Goal: Check status: Check status

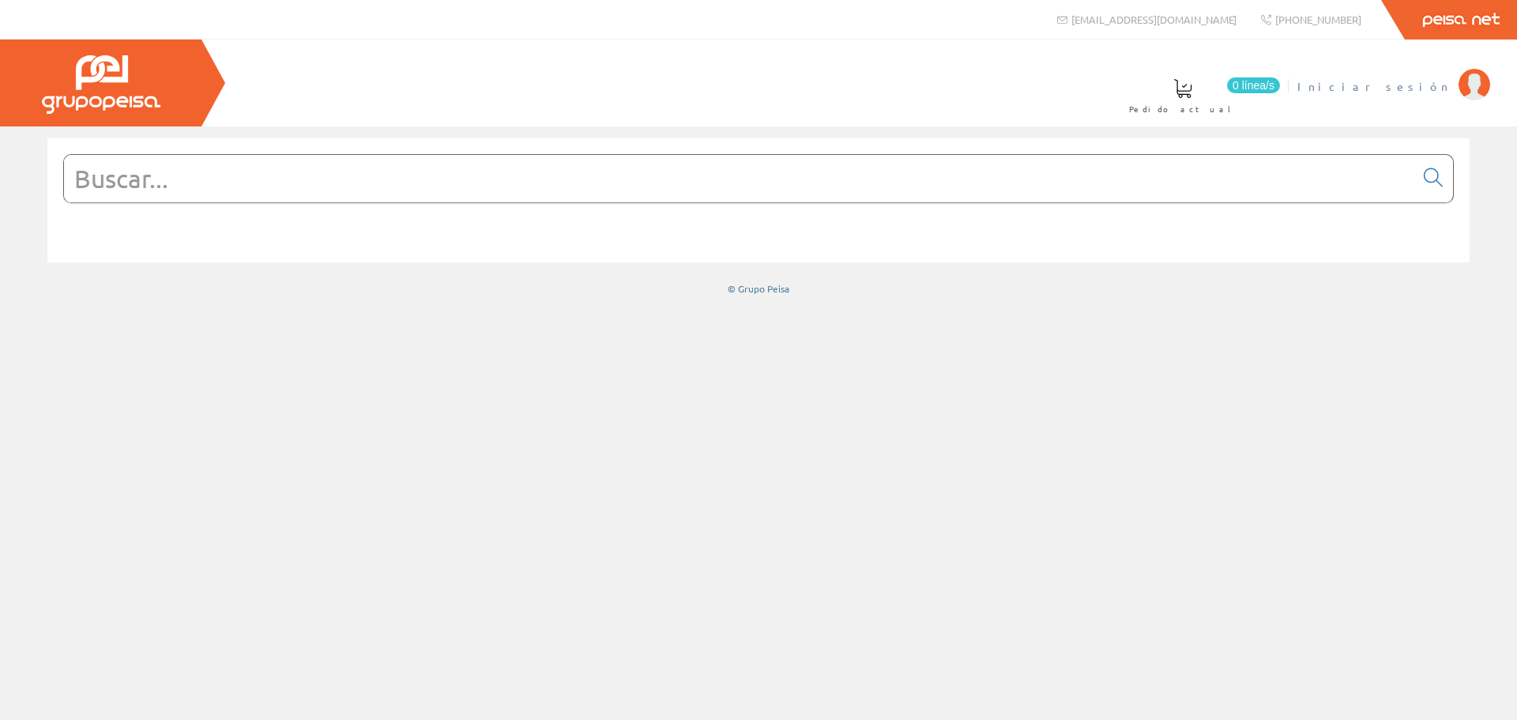
click at [1416, 90] on span "Iniciar sesión" at bounding box center [1373, 86] width 153 height 16
click at [1340, 84] on span "Instalaciones Lucenergy Sl" at bounding box center [1313, 86] width 275 height 16
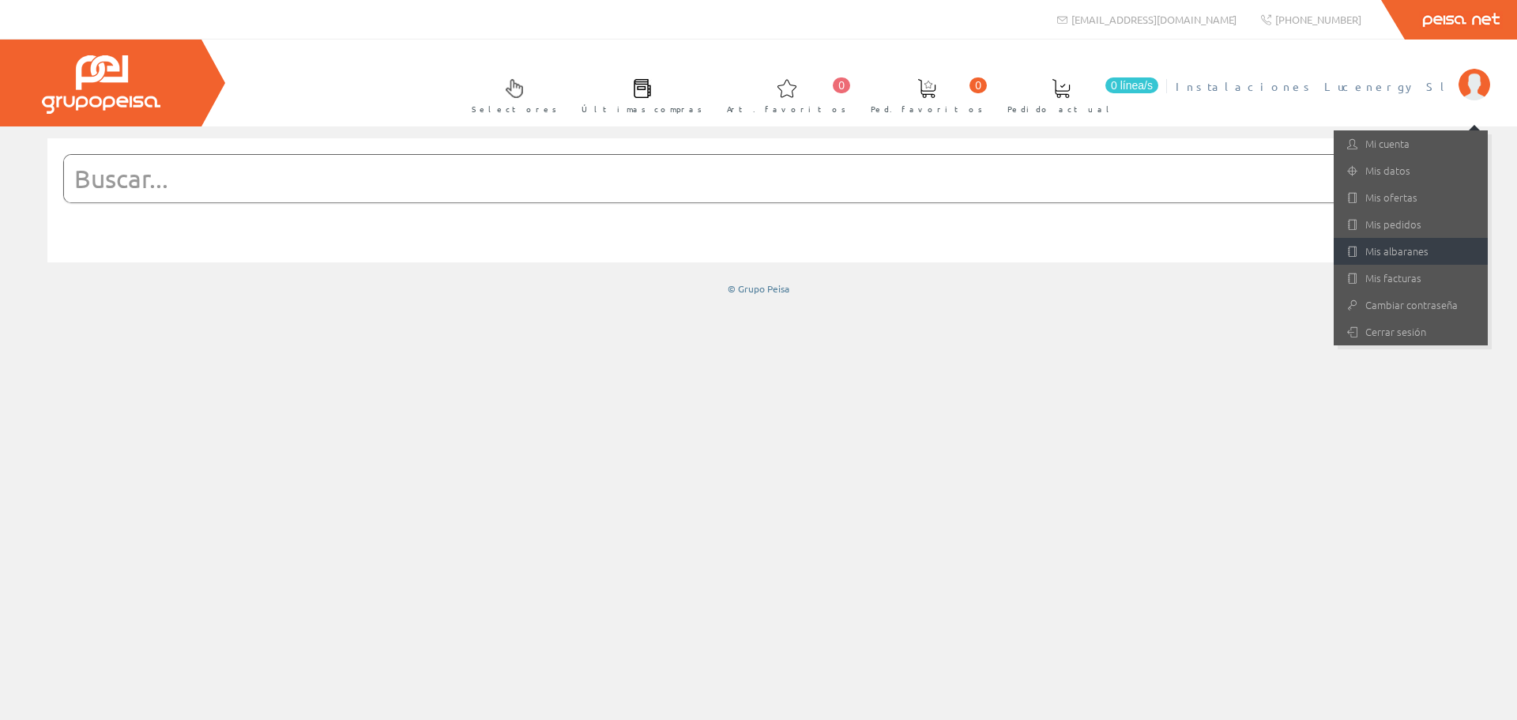
click at [1402, 250] on link "Mis albaranes" at bounding box center [1411, 251] width 154 height 27
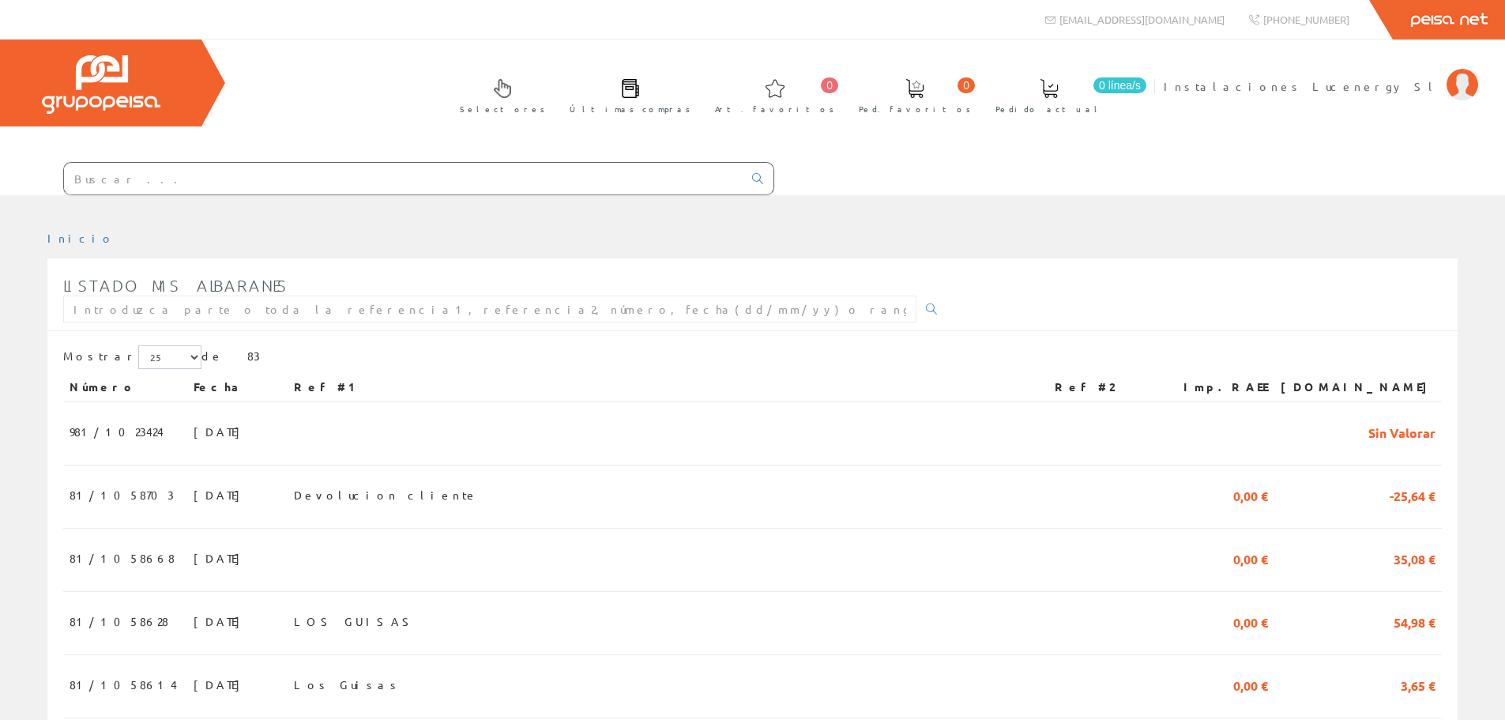
click at [221, 175] on input "text" at bounding box center [403, 179] width 679 height 32
click at [213, 186] on input "text" at bounding box center [403, 179] width 679 height 32
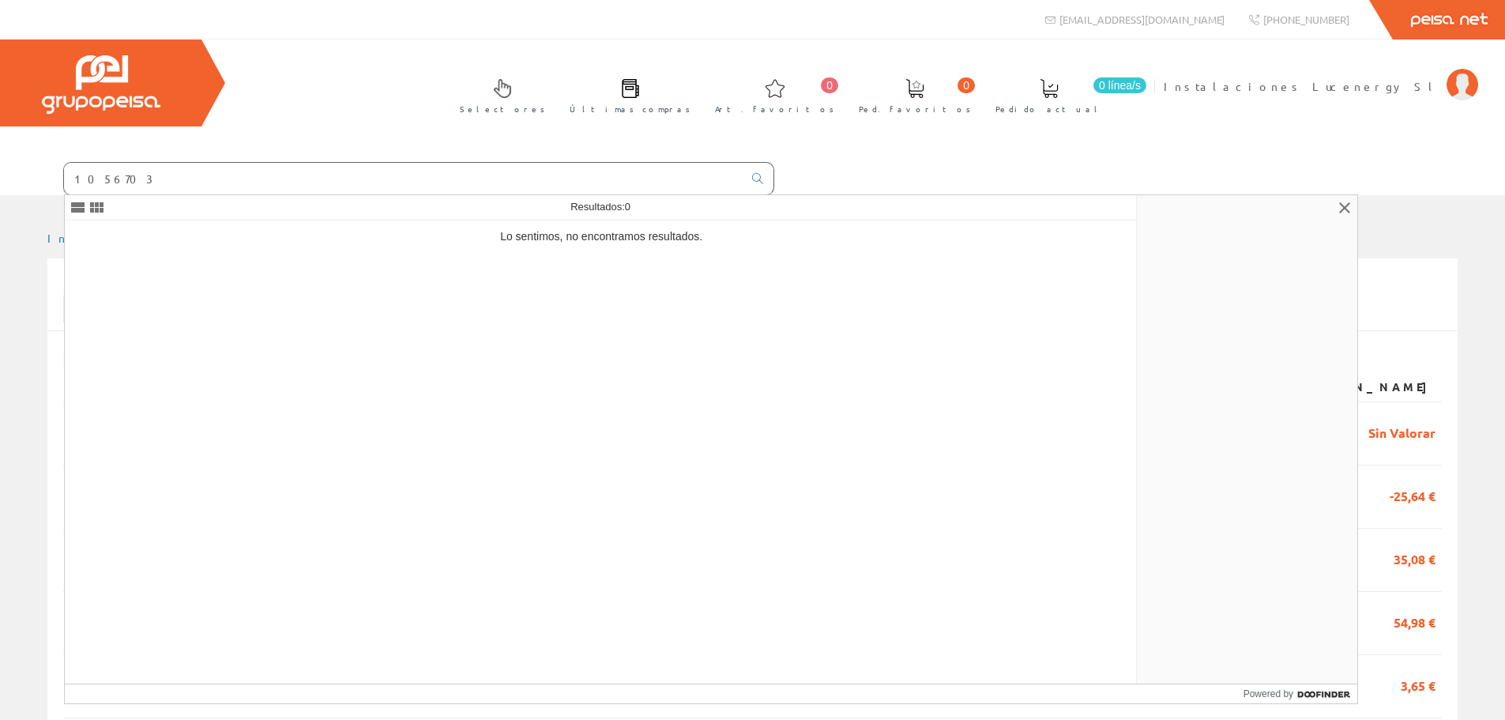
type input "1056703"
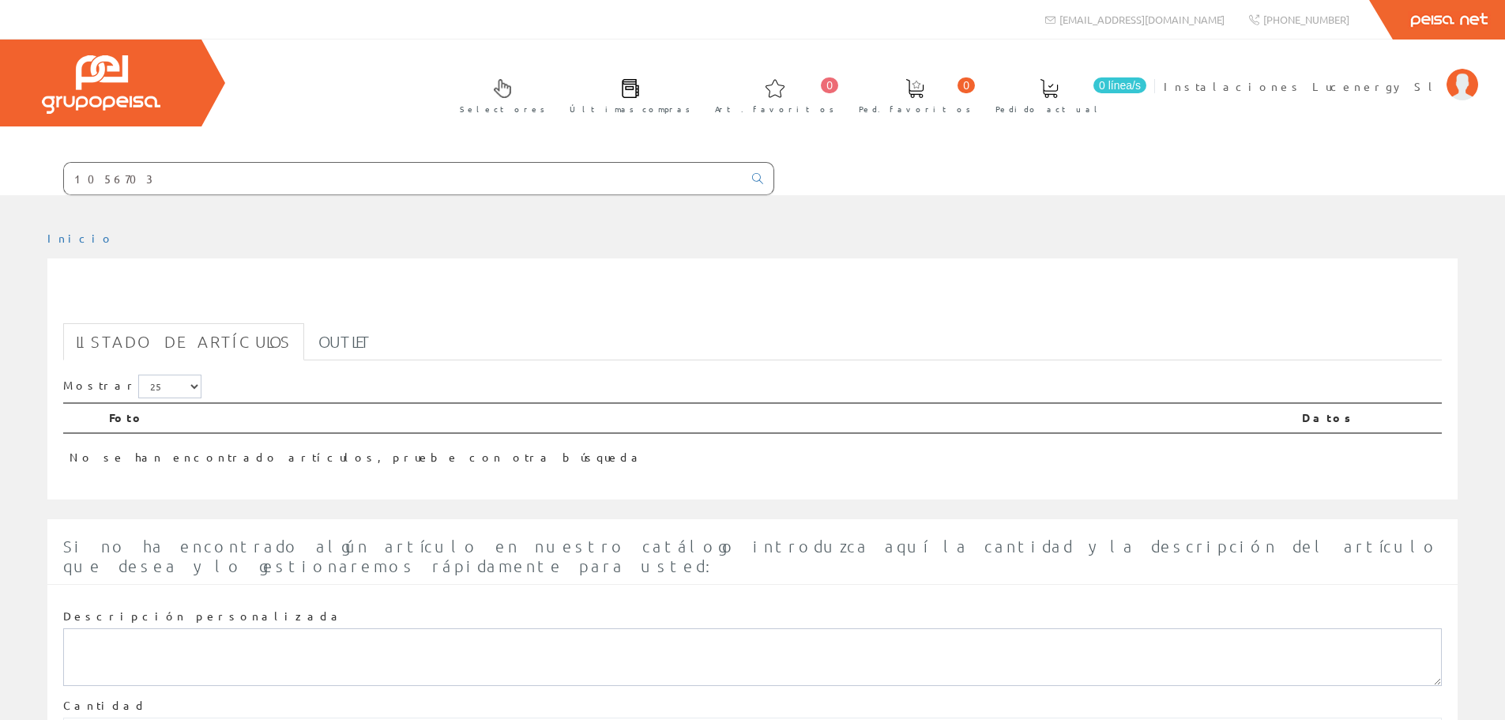
click at [73, 175] on input "1056703" at bounding box center [403, 179] width 679 height 32
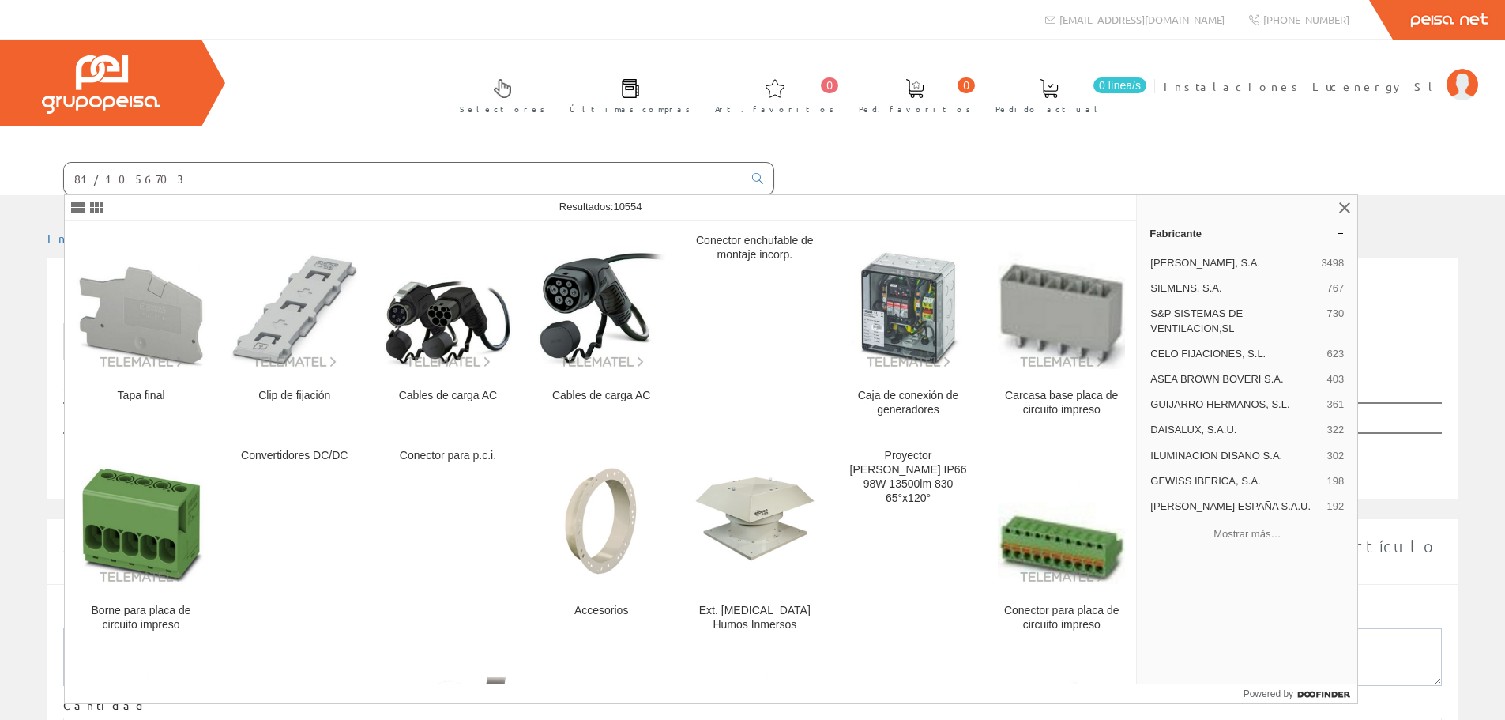
type input "81/1056703"
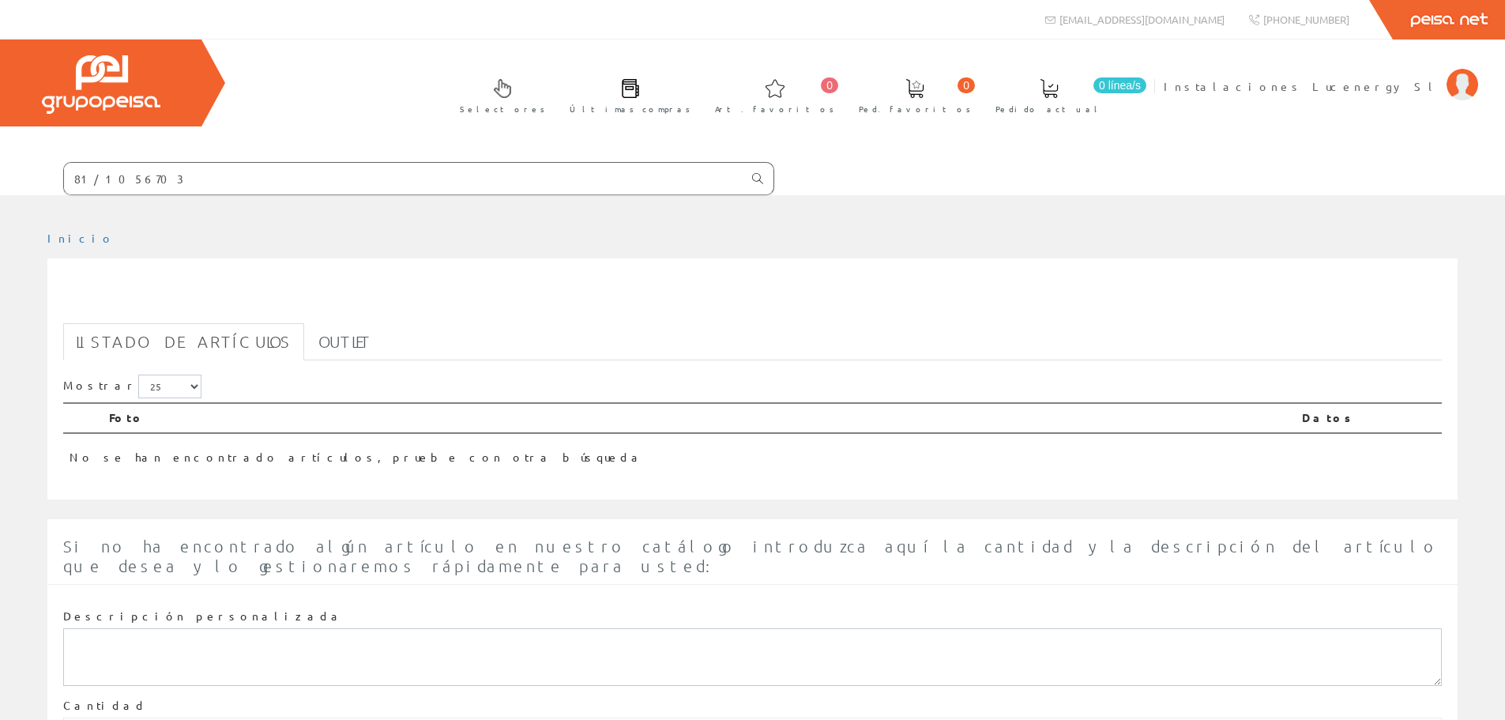
click at [755, 177] on icon at bounding box center [757, 178] width 11 height 11
click at [1414, 91] on span "Instalaciones Lucenergy Sl" at bounding box center [1301, 86] width 275 height 16
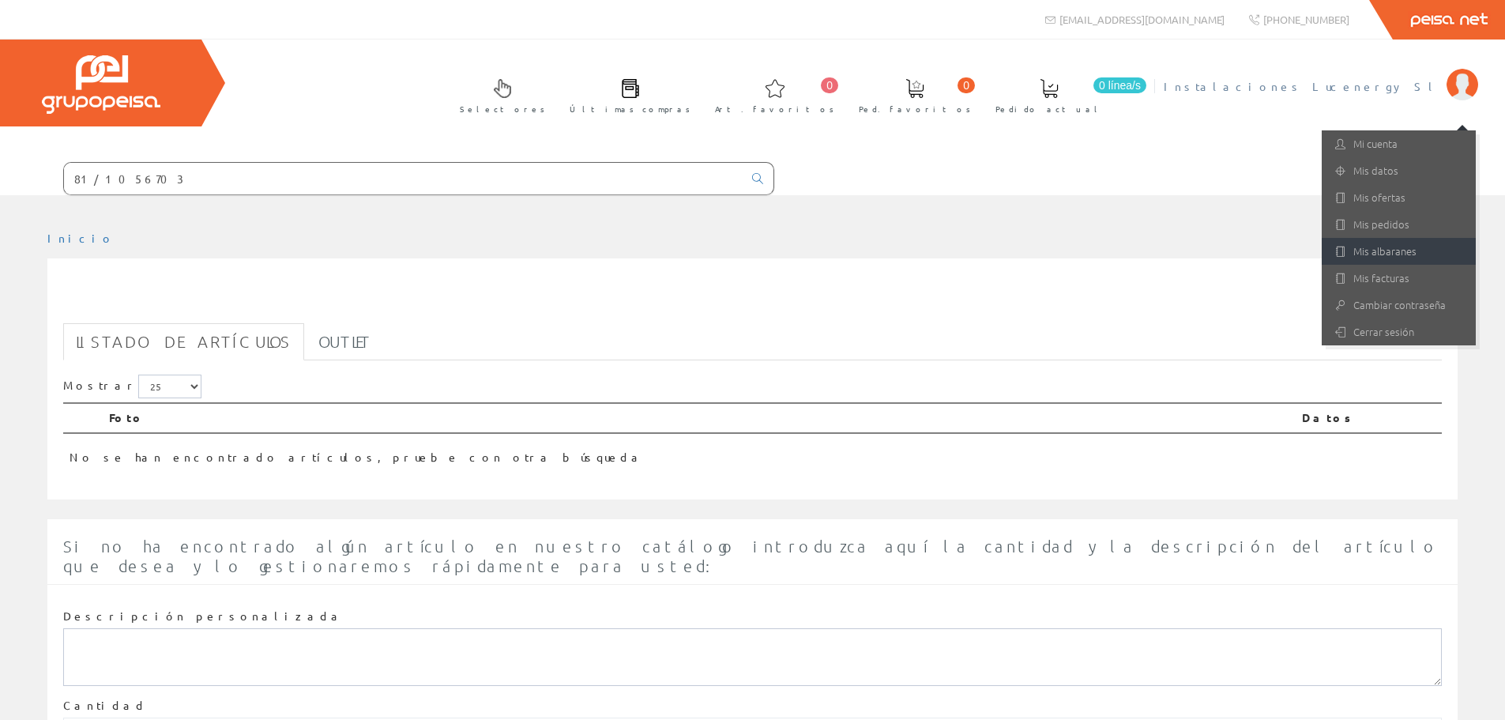
click at [1378, 255] on link "Mis albaranes" at bounding box center [1399, 251] width 154 height 27
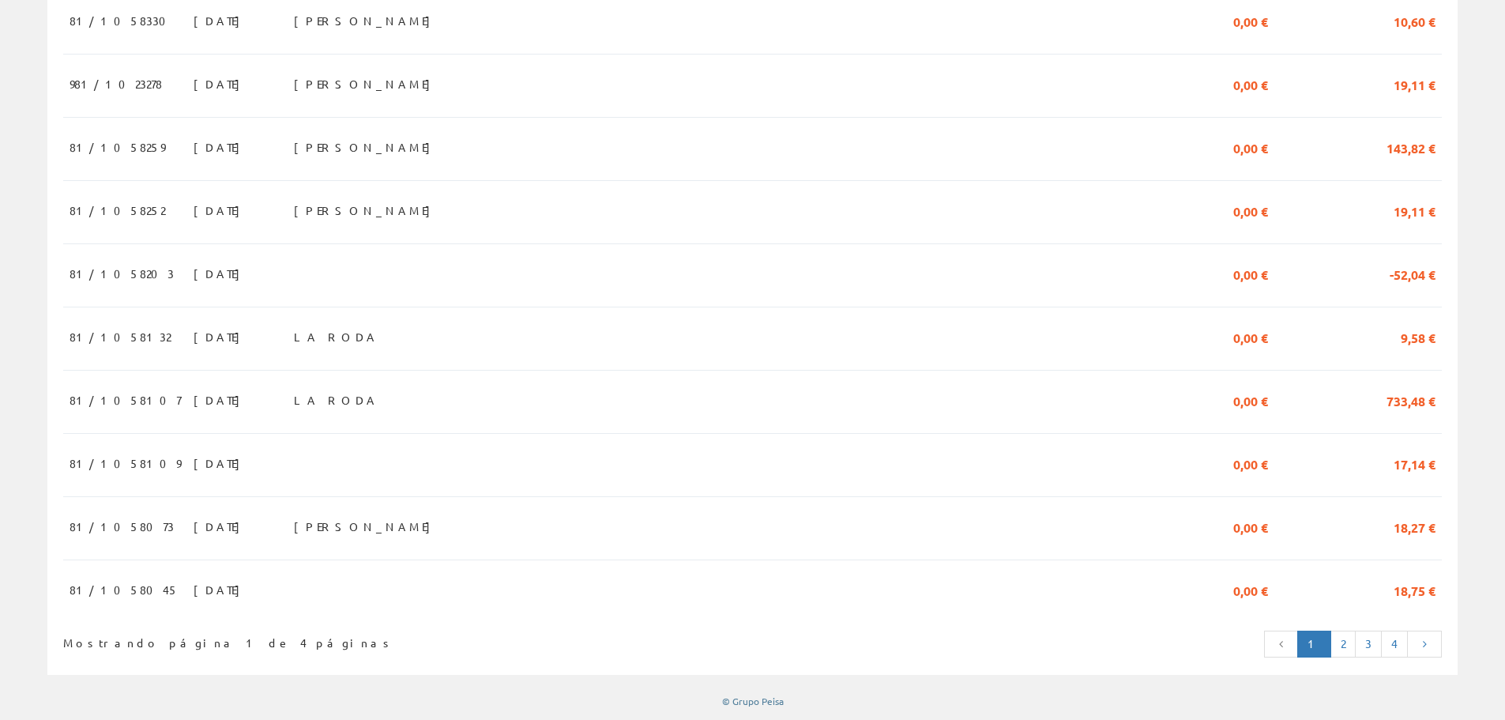
scroll to position [1379, 0]
click at [1345, 642] on link "2" at bounding box center [1343, 643] width 25 height 27
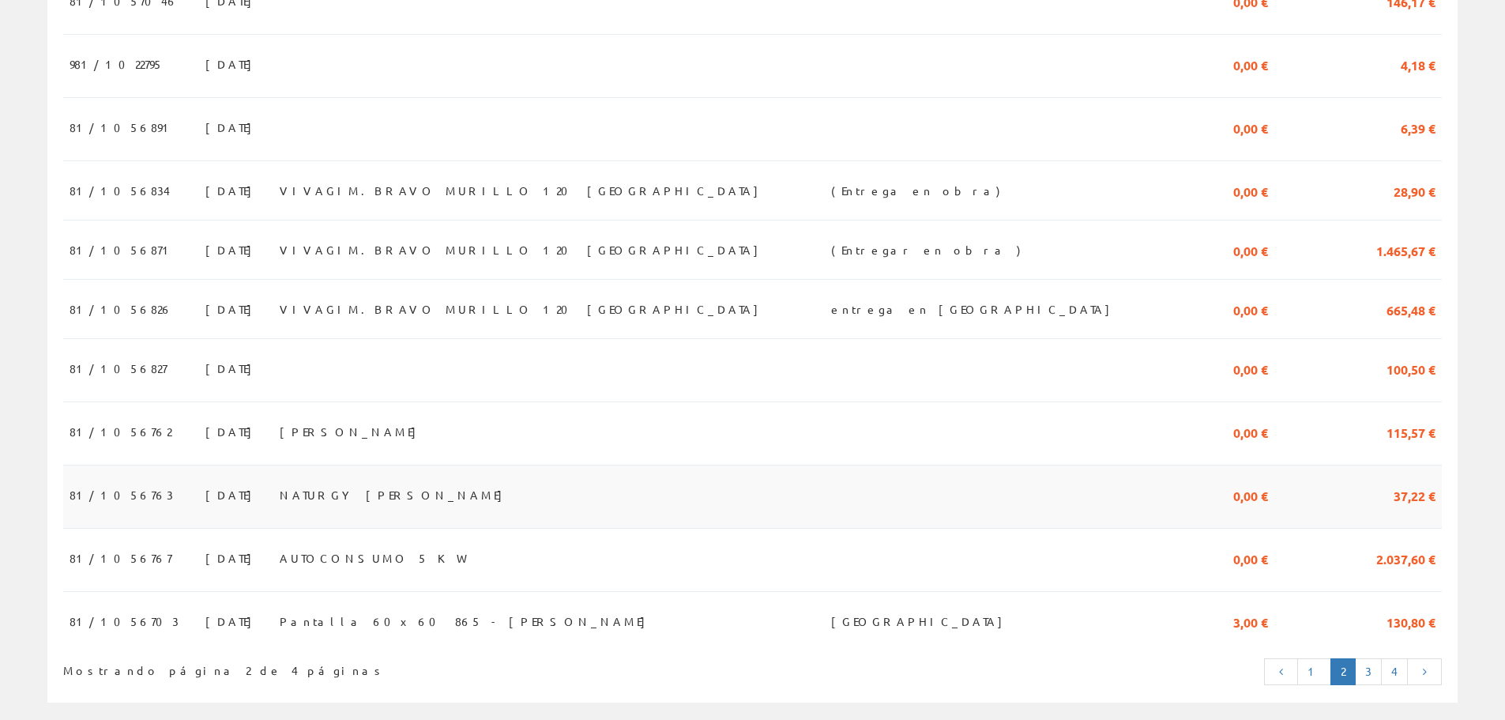
scroll to position [1343, 0]
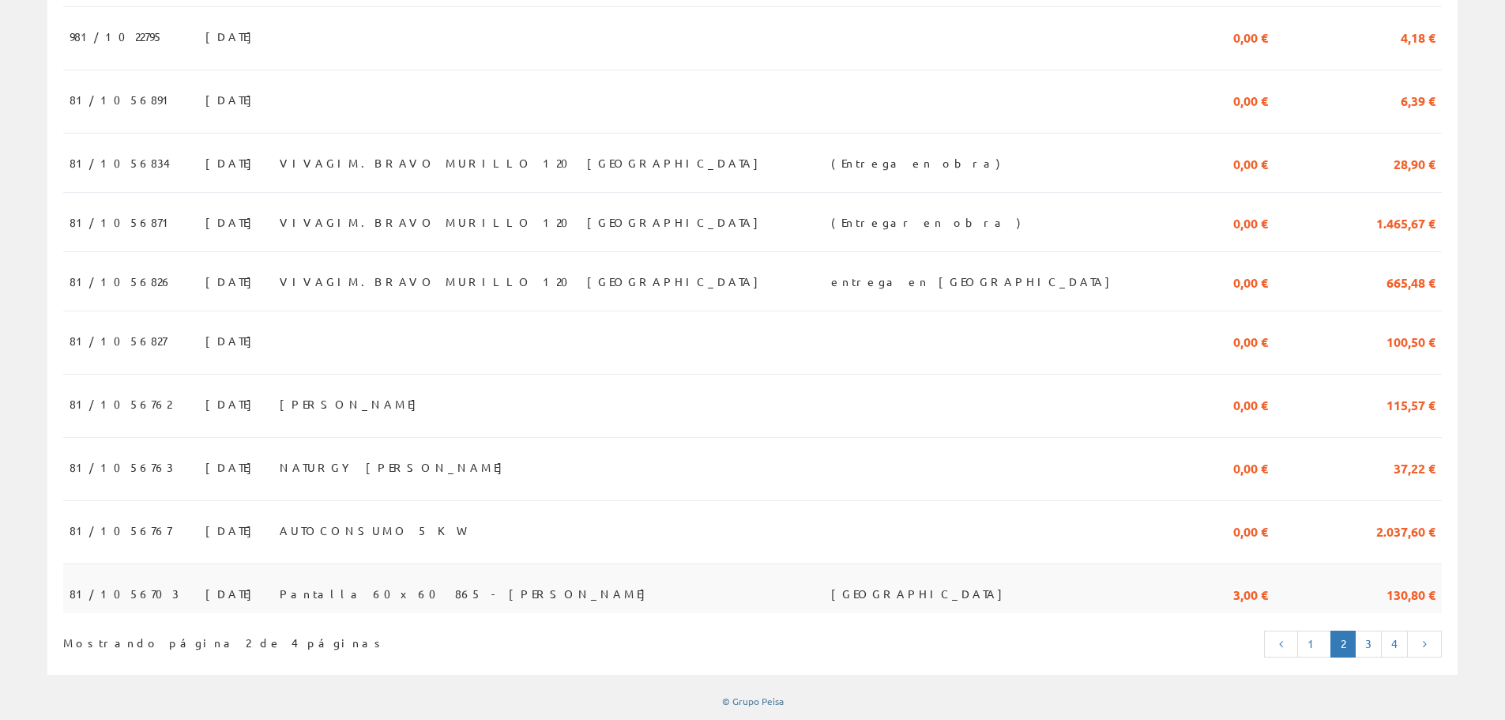
click at [421, 607] on span "Pantalla 60x60 865 - Matías Lara" at bounding box center [467, 593] width 374 height 27
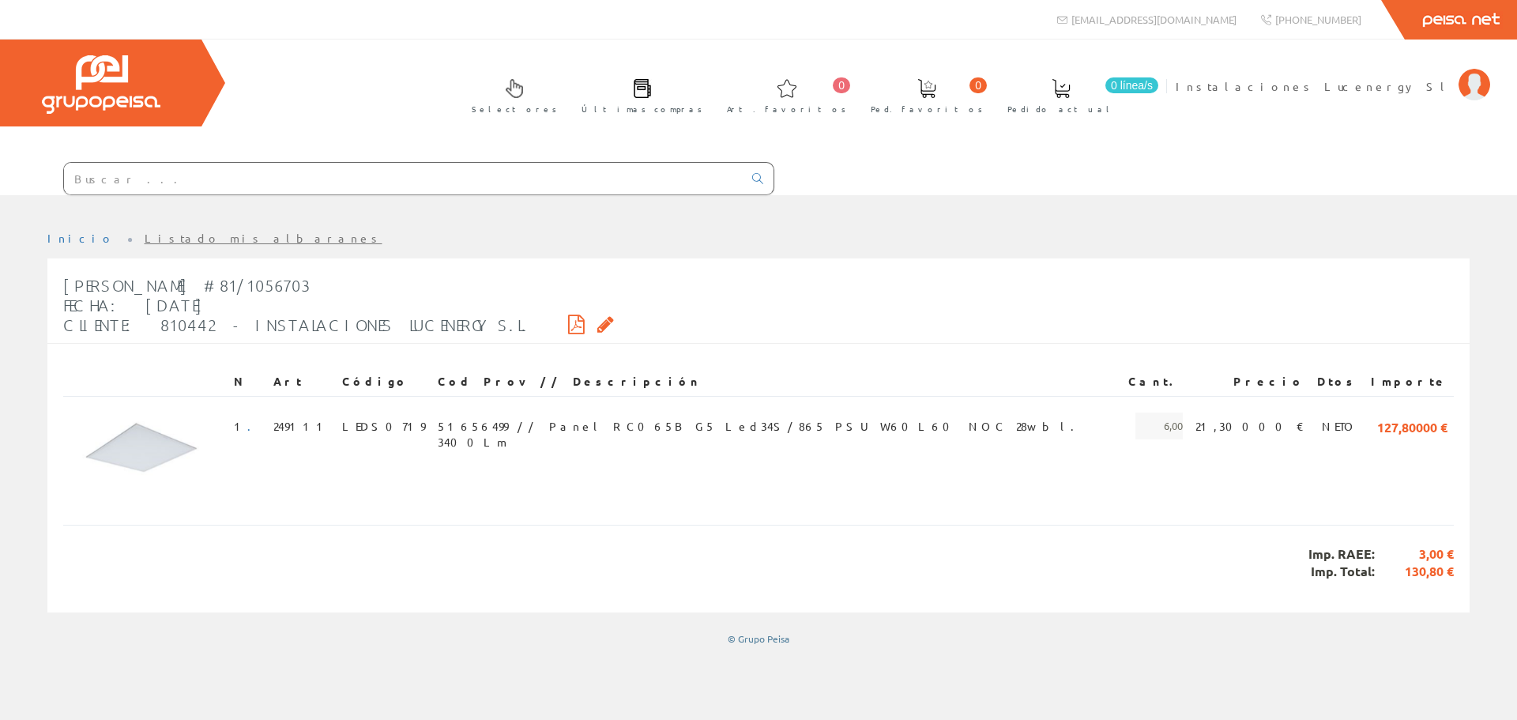
click at [568, 318] on icon at bounding box center [576, 323] width 17 height 11
